Goal: Transaction & Acquisition: Obtain resource

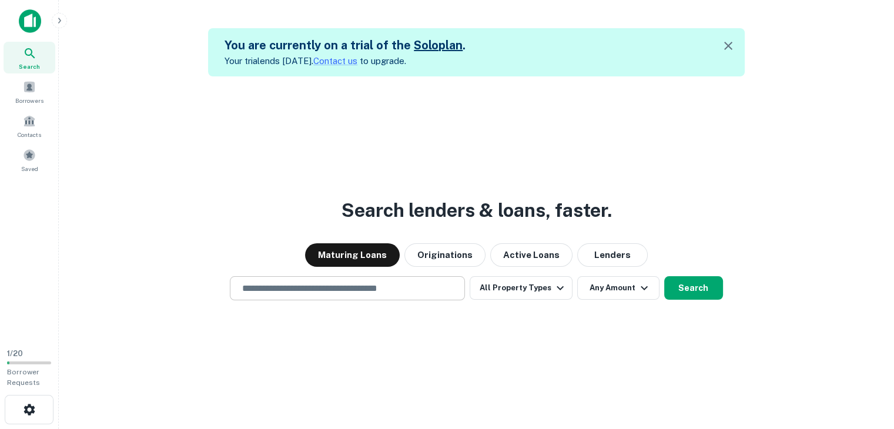
click at [303, 296] on div "​" at bounding box center [347, 288] width 235 height 24
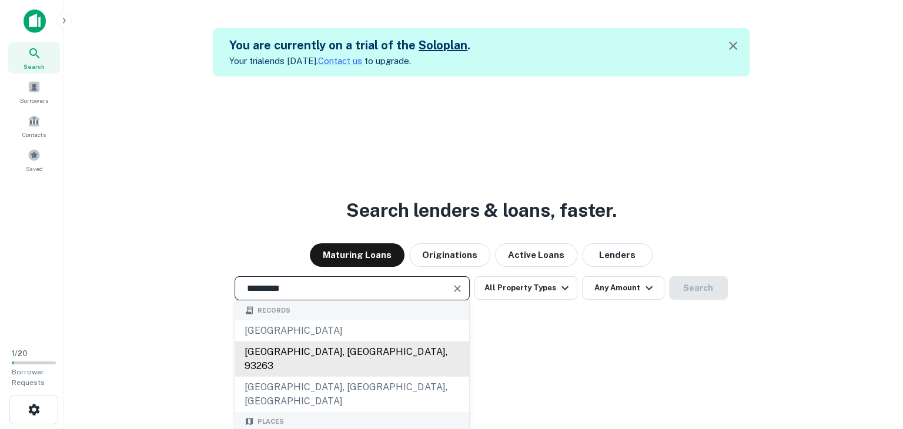
scroll to position [59, 0]
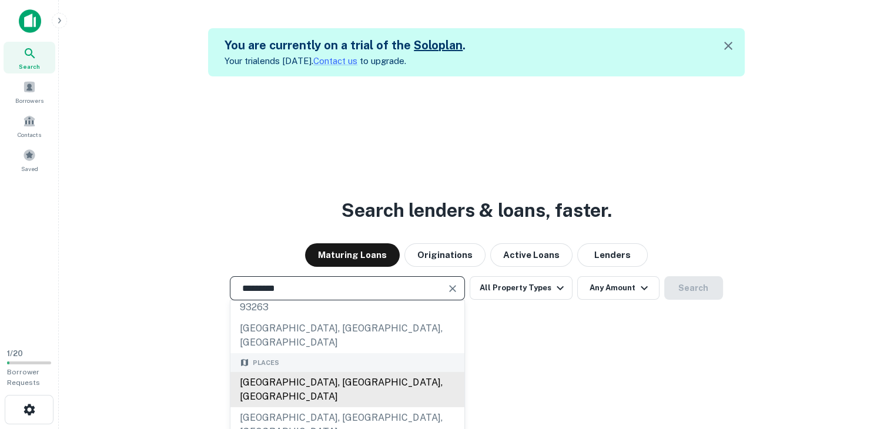
click at [296, 372] on div "[GEOGRAPHIC_DATA], [GEOGRAPHIC_DATA], [GEOGRAPHIC_DATA]" at bounding box center [348, 389] width 234 height 35
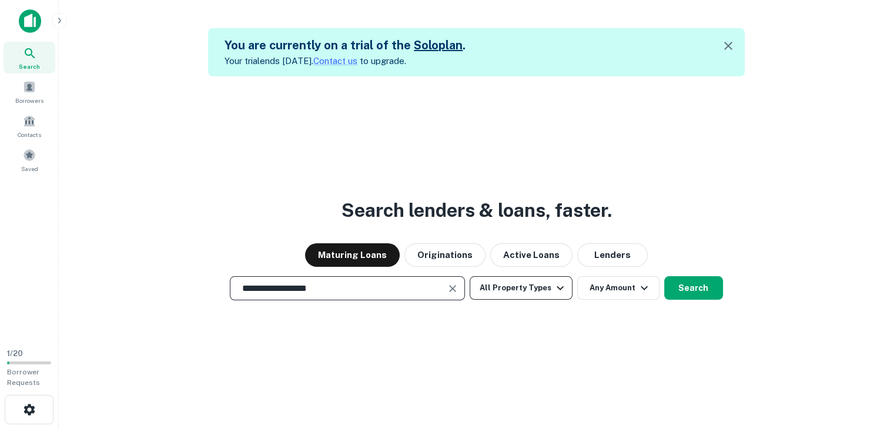
type input "**********"
click at [532, 282] on button "All Property Types" at bounding box center [521, 288] width 102 height 24
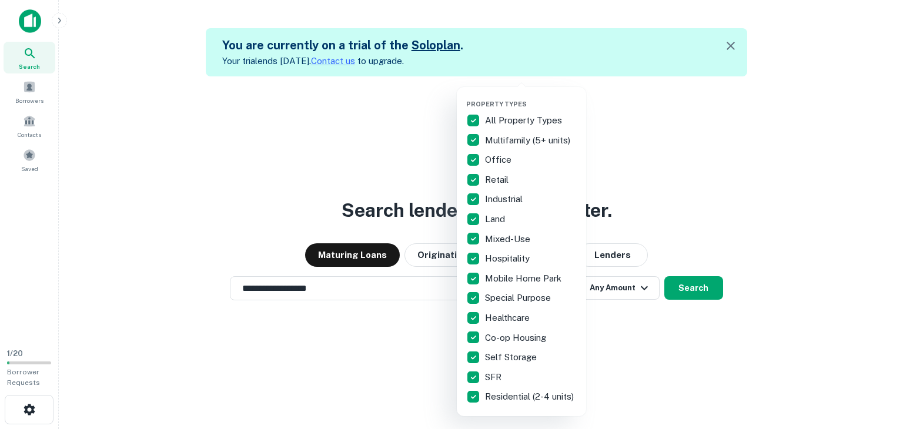
click at [496, 117] on p "All Property Types" at bounding box center [524, 120] width 79 height 14
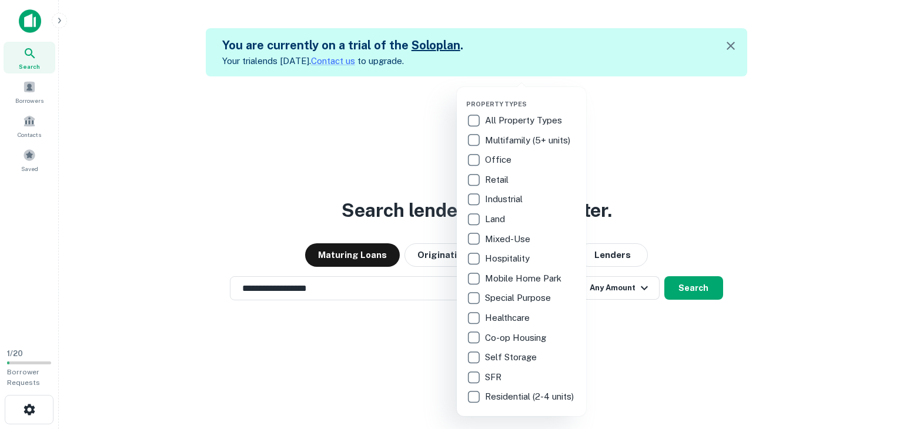
click at [496, 138] on p "Multifamily (5+ units)" at bounding box center [529, 140] width 88 height 14
click at [495, 198] on p "Industrial" at bounding box center [505, 199] width 40 height 14
click at [499, 198] on p "Industrial" at bounding box center [505, 199] width 40 height 14
click at [687, 226] on div at bounding box center [451, 214] width 903 height 429
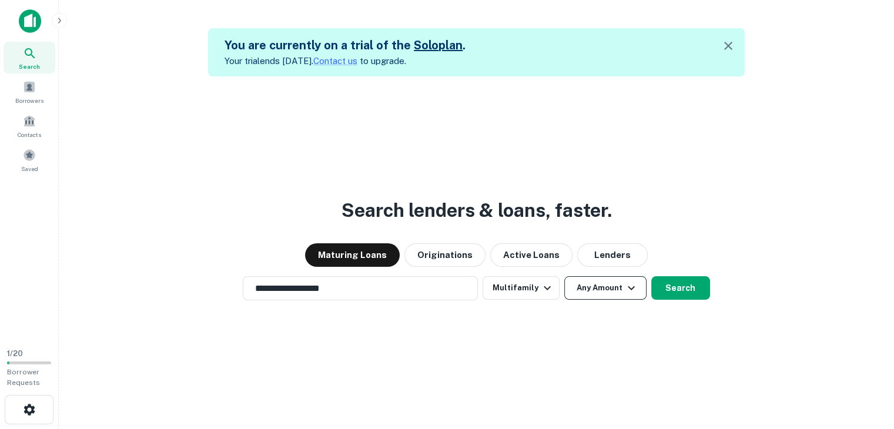
click at [617, 288] on button "Any Amount" at bounding box center [605, 288] width 82 height 24
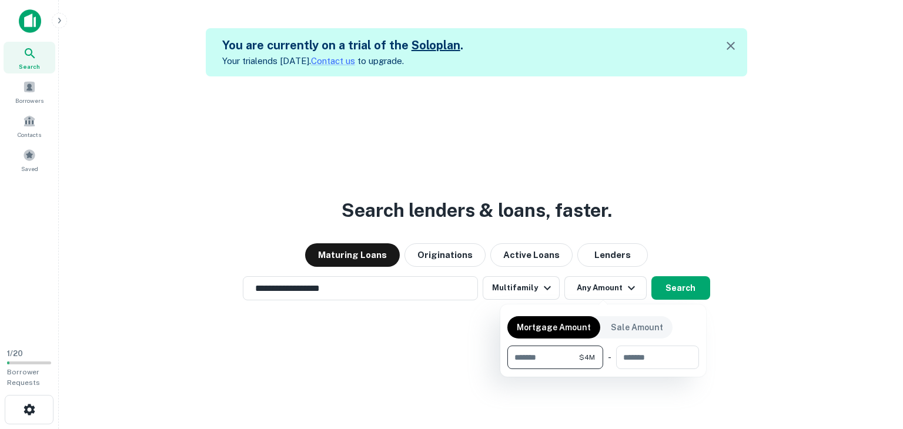
type input "*******"
type input "********"
click at [697, 285] on div at bounding box center [451, 214] width 903 height 429
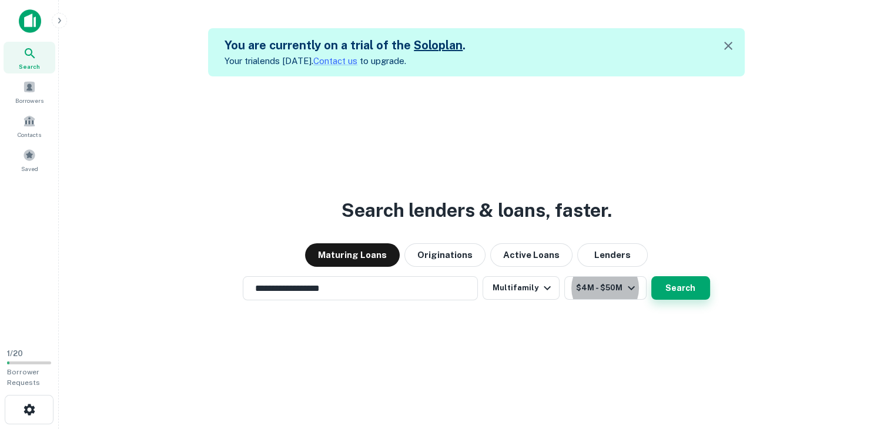
click at [675, 295] on button "Search" at bounding box center [681, 288] width 59 height 24
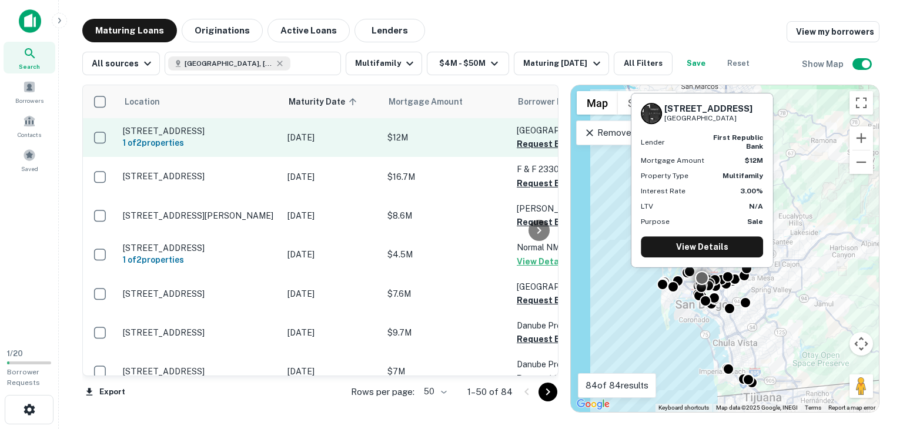
scroll to position [59, 0]
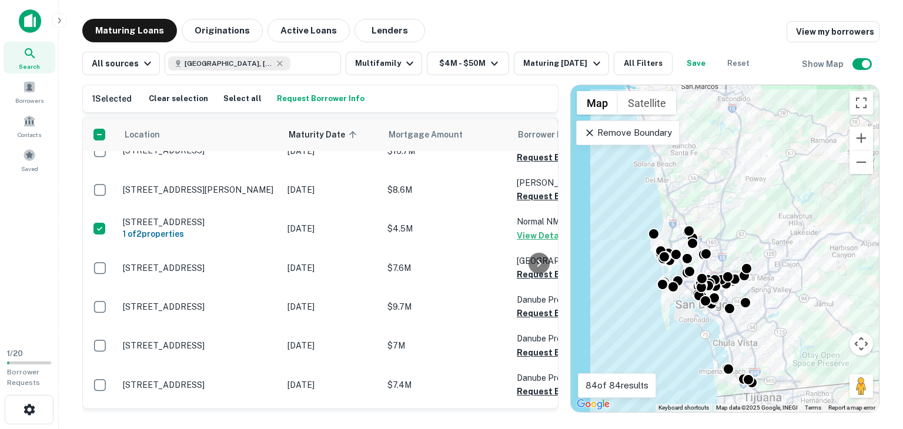
click at [589, 131] on icon at bounding box center [590, 133] width 12 height 12
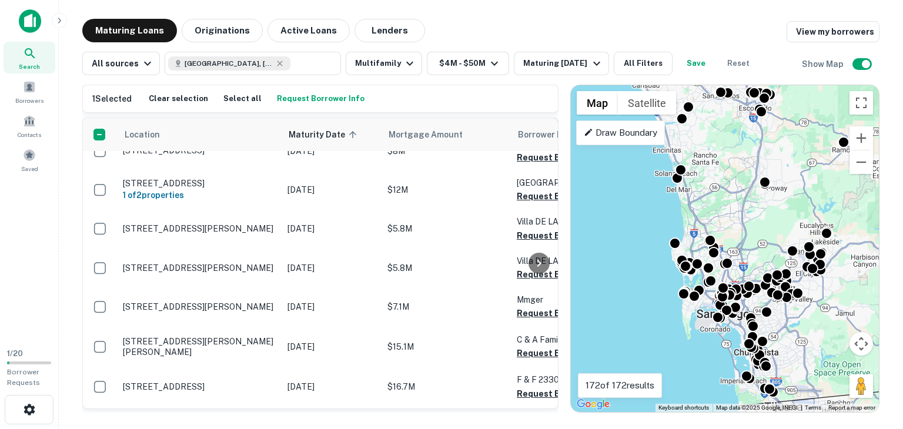
drag, startPoint x: 635, startPoint y: 191, endPoint x: 656, endPoint y: 203, distance: 24.2
click at [656, 203] on div "To activate drag with keyboard, press Alt + Enter. Once in keyboard drag state,…" at bounding box center [725, 248] width 308 height 327
click at [864, 167] on button "Zoom out" at bounding box center [862, 163] width 24 height 24
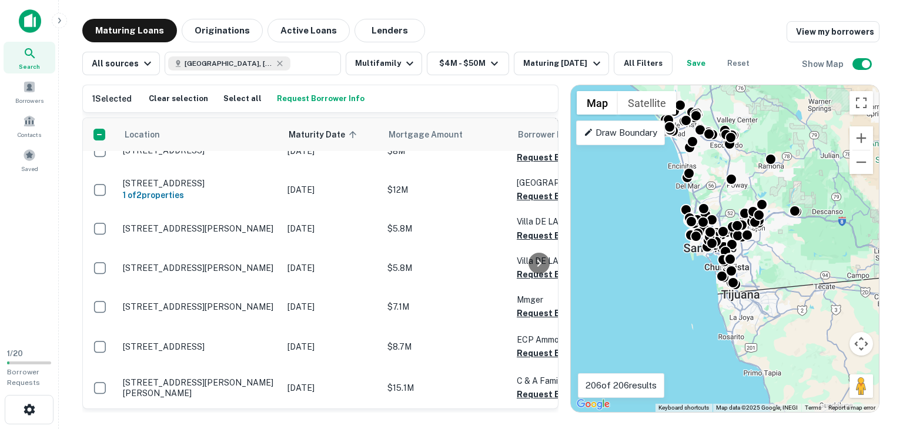
drag, startPoint x: 682, startPoint y: 257, endPoint x: 668, endPoint y: 221, distance: 38.5
click at [668, 222] on div "To activate drag with keyboard, press Alt + Enter. Once in keyboard drag state,…" at bounding box center [725, 248] width 308 height 327
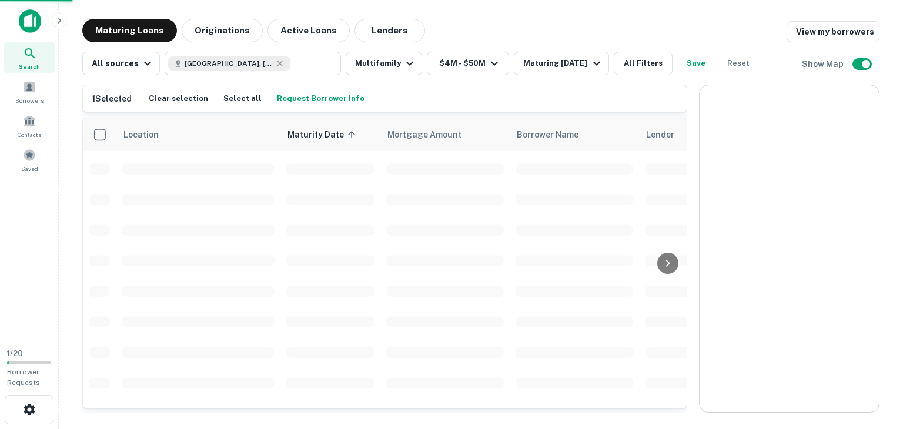
drag, startPoint x: 567, startPoint y: 172, endPoint x: 696, endPoint y: 170, distance: 129.4
click at [696, 170] on div at bounding box center [693, 249] width 12 height 328
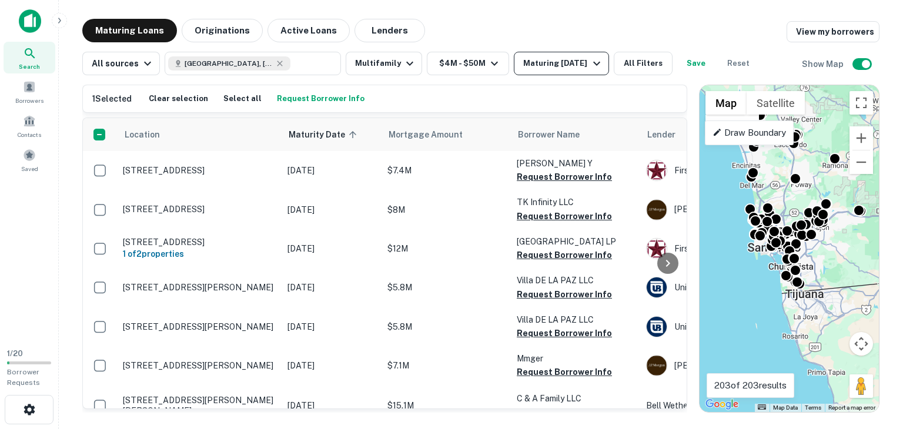
click at [594, 61] on icon "button" at bounding box center [597, 63] width 14 height 14
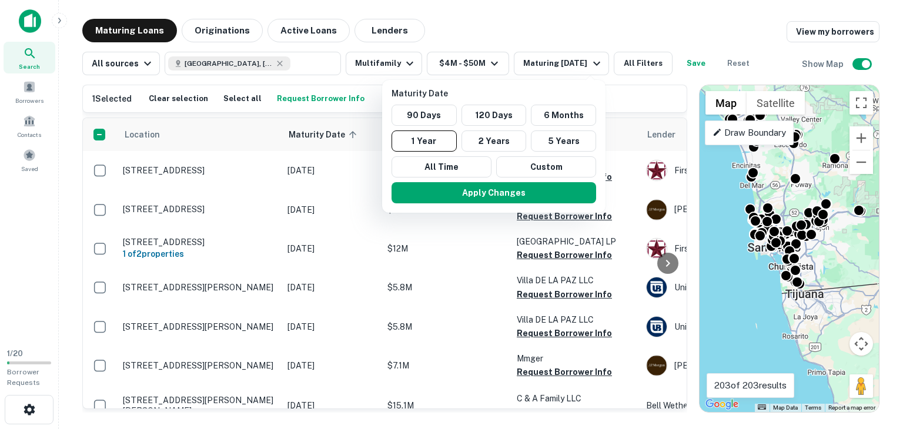
click at [597, 62] on div at bounding box center [451, 214] width 903 height 429
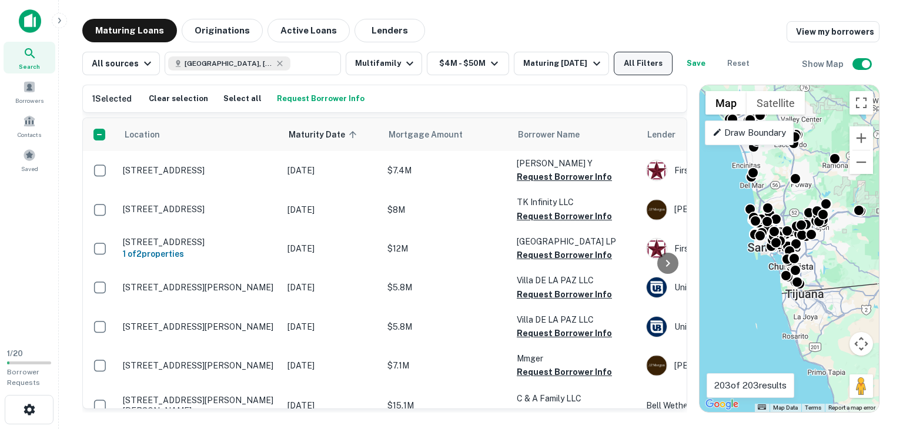
click at [640, 67] on button "All Filters" at bounding box center [643, 64] width 59 height 24
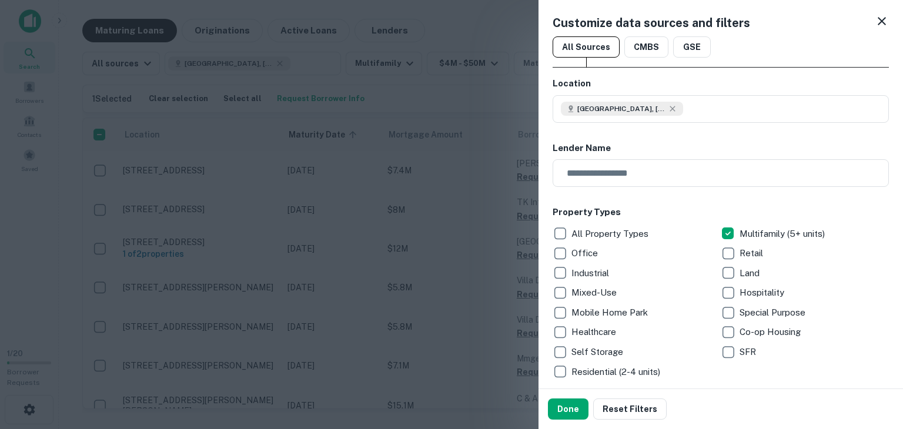
click at [875, 24] on icon at bounding box center [882, 21] width 14 height 14
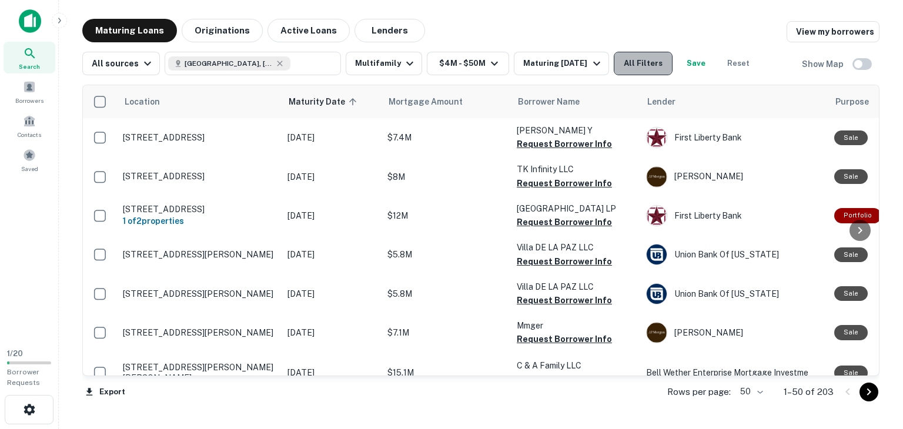
click at [635, 67] on button "All Filters" at bounding box center [643, 64] width 59 height 24
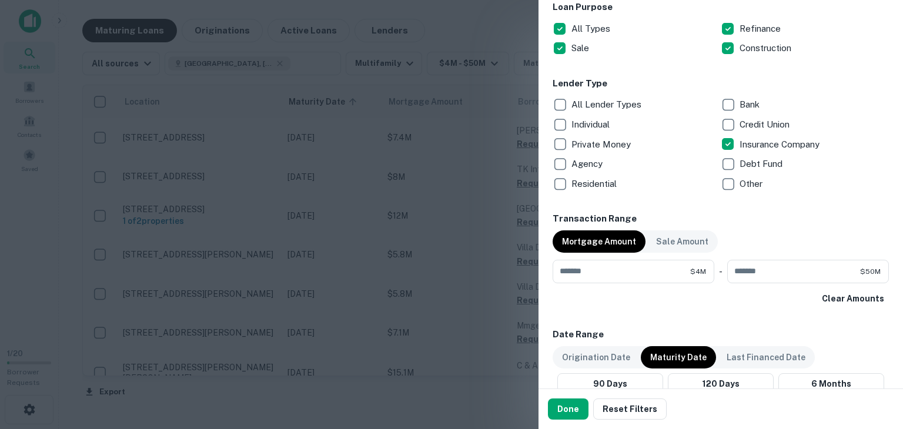
scroll to position [470, 0]
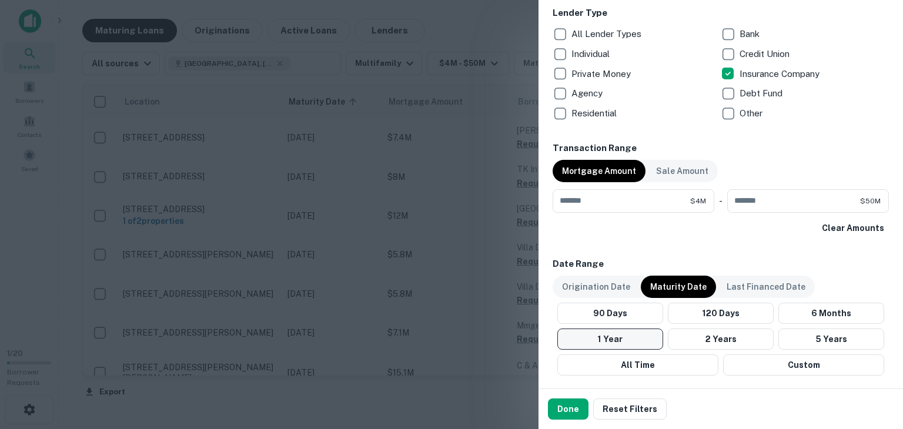
drag, startPoint x: 564, startPoint y: 406, endPoint x: 564, endPoint y: 345, distance: 61.2
click at [564, 407] on button "Done" at bounding box center [568, 409] width 41 height 21
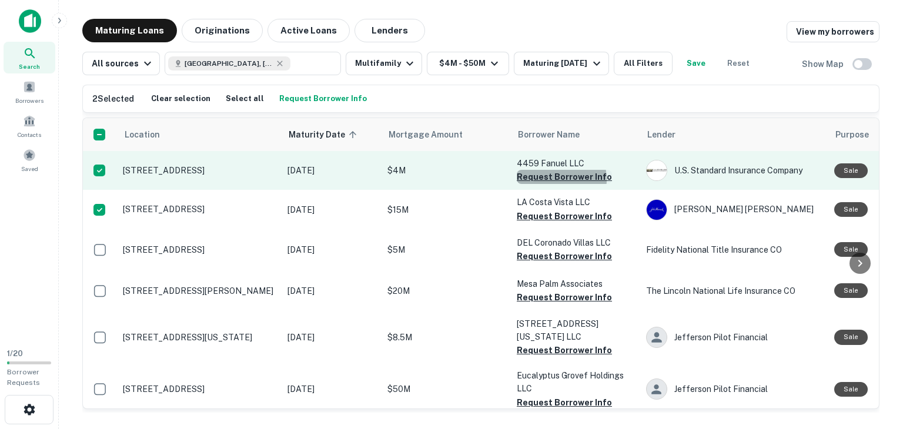
click at [551, 179] on button "Request Borrower Info" at bounding box center [564, 177] width 95 height 14
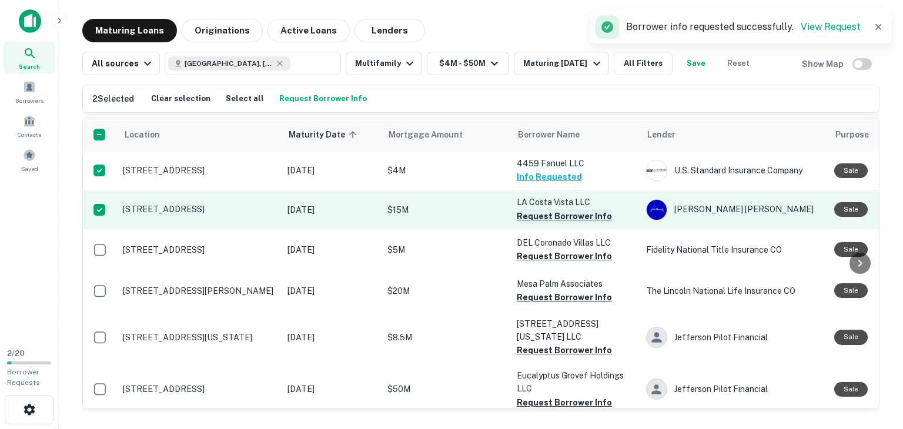
click at [548, 216] on button "Request Borrower Info" at bounding box center [564, 216] width 95 height 14
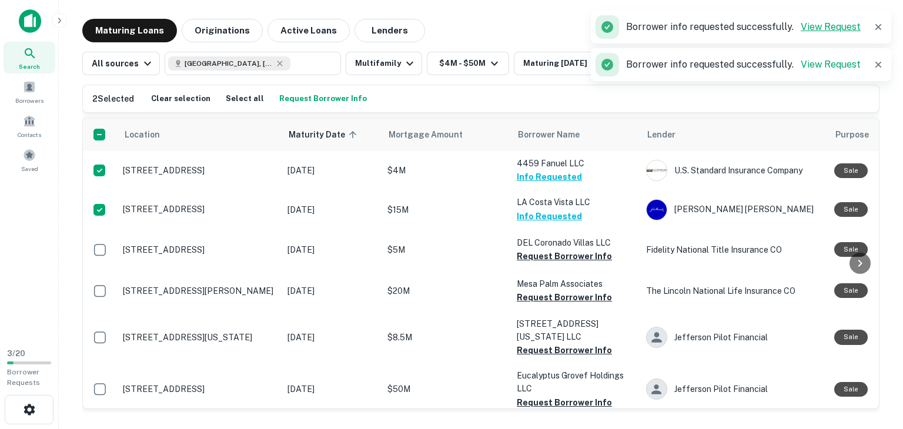
click at [820, 31] on link "View Request" at bounding box center [831, 26] width 60 height 11
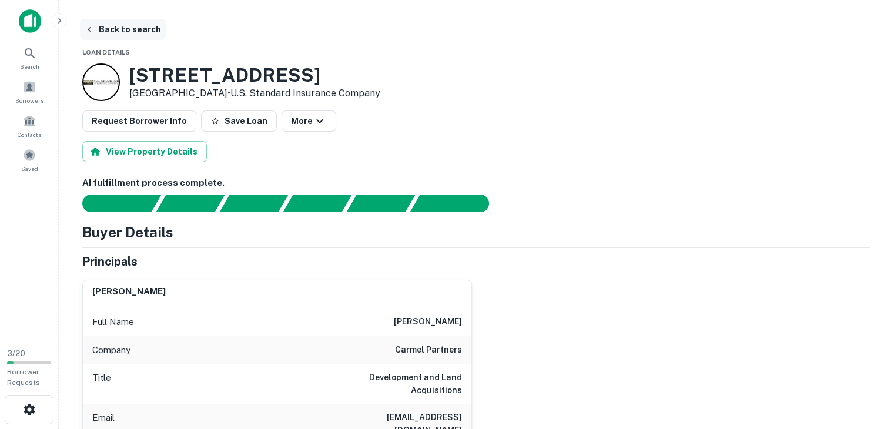
click at [117, 27] on button "Back to search" at bounding box center [123, 29] width 86 height 21
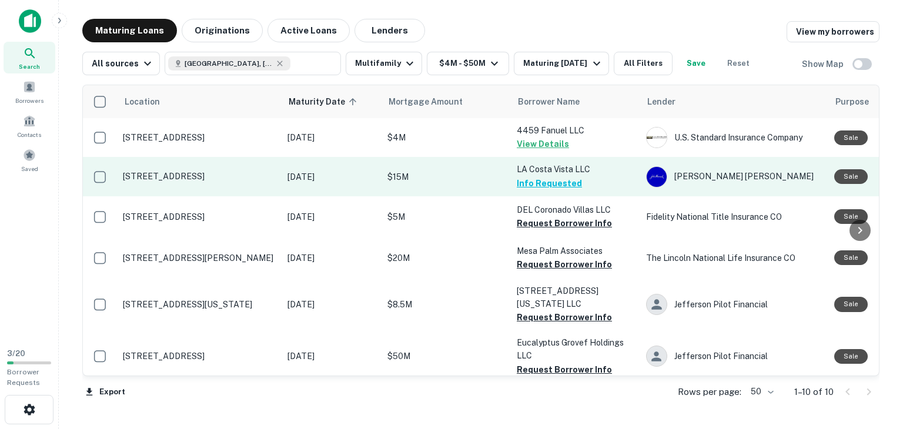
click at [535, 185] on button "Info Requested" at bounding box center [549, 183] width 65 height 14
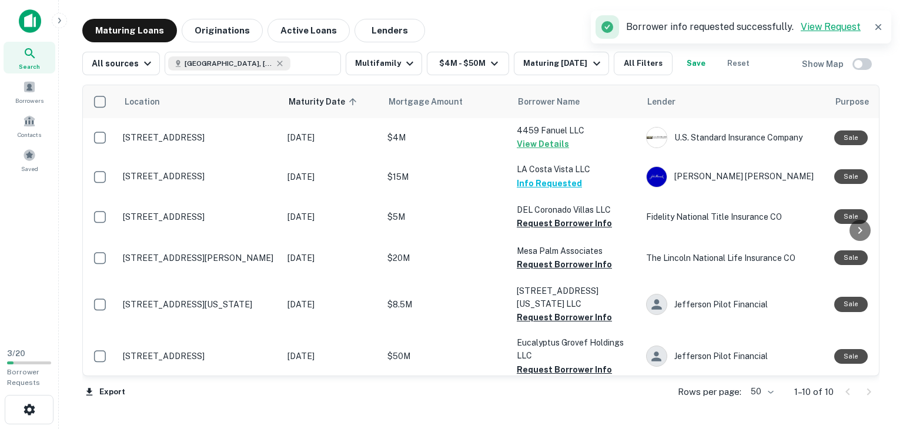
click at [822, 29] on link "View Request" at bounding box center [831, 26] width 60 height 11
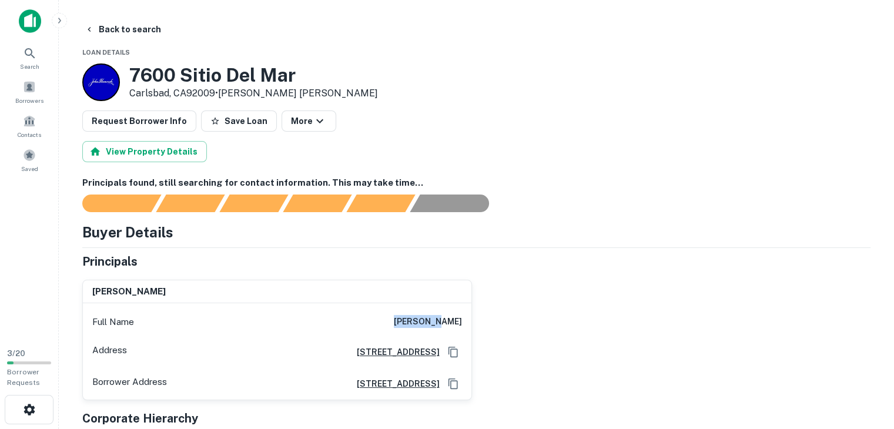
drag, startPoint x: 420, startPoint y: 323, endPoint x: 468, endPoint y: 326, distance: 48.3
click at [468, 326] on div "Full Name anne h so" at bounding box center [277, 322] width 389 height 28
copy h6 "anne h so"
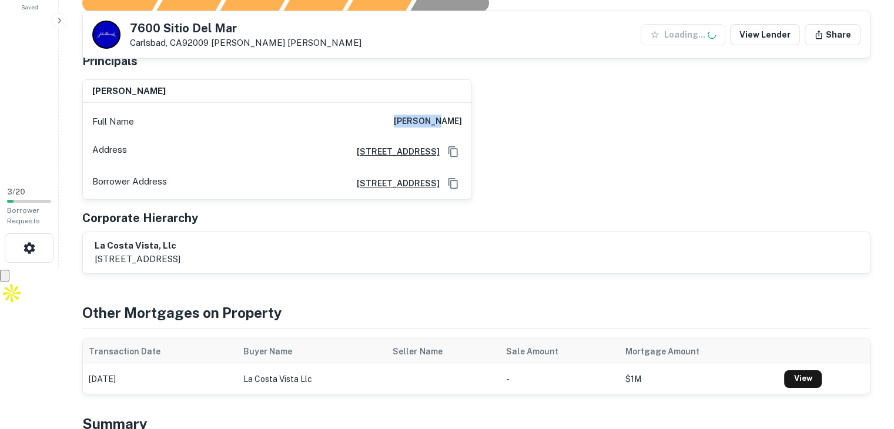
scroll to position [176, 0]
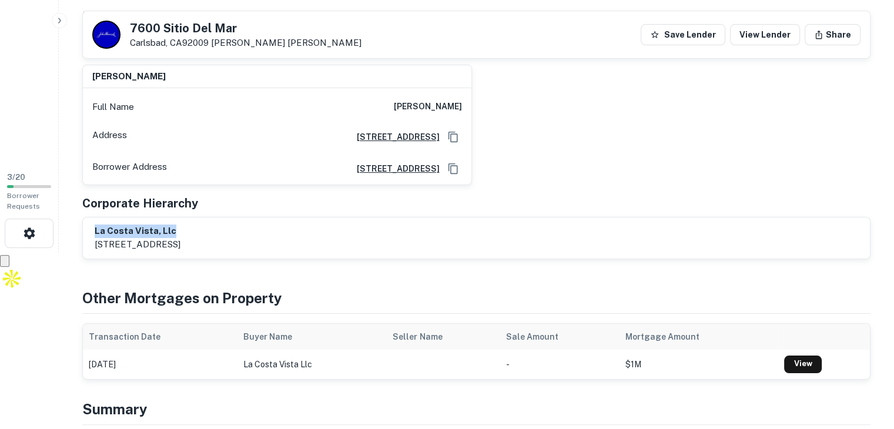
drag, startPoint x: 182, startPoint y: 229, endPoint x: 89, endPoint y: 221, distance: 93.3
click at [91, 221] on div "la costa vista, llc 7421 via capri, la jolla, ca, 92037" at bounding box center [476, 238] width 787 height 41
copy h6 "la costa vista, llc"
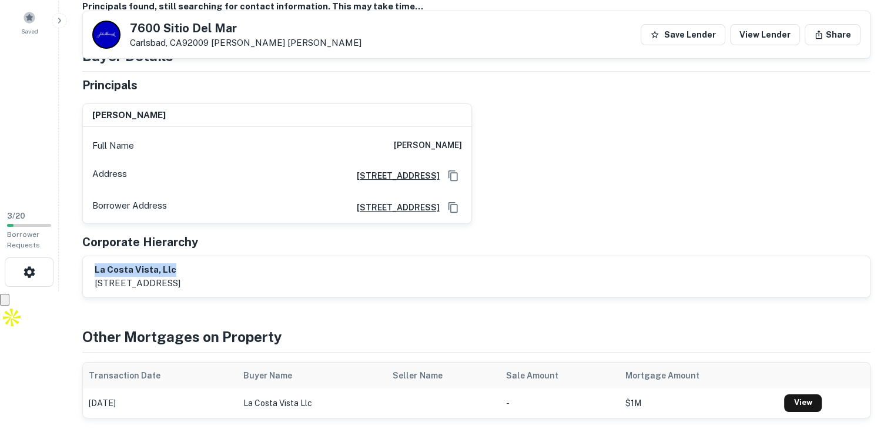
scroll to position [0, 0]
